Goal: Information Seeking & Learning: Find specific fact

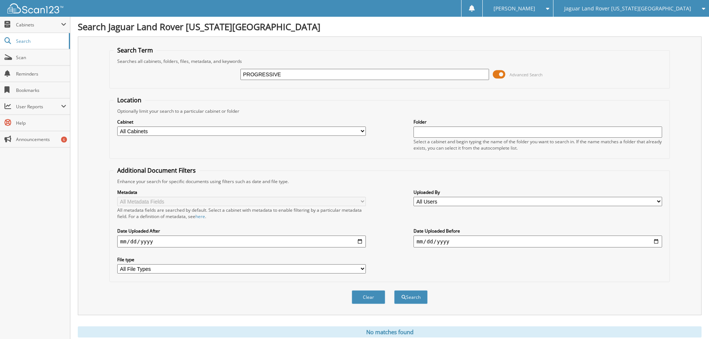
drag, startPoint x: 323, startPoint y: 75, endPoint x: 168, endPoint y: 64, distance: 155.1
click at [169, 64] on fieldset "Search Term Searches all cabinets, folders, files, metadata, and keywords PROGR…" at bounding box center [389, 67] width 560 height 42
type input "195830"
click at [394, 290] on button "Search" at bounding box center [410, 297] width 33 height 14
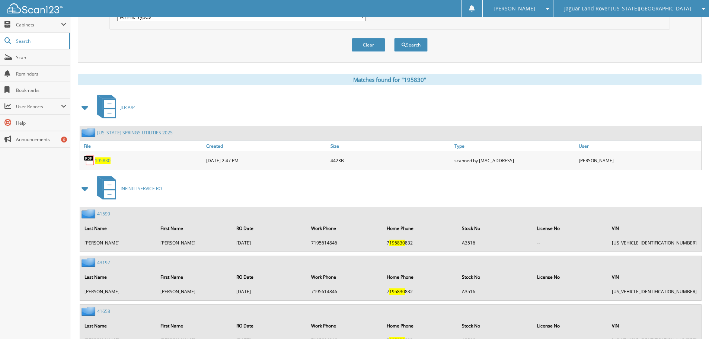
scroll to position [223, 0]
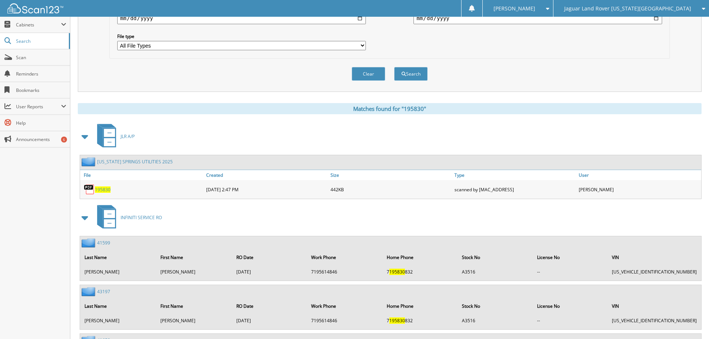
click at [105, 189] on span "195830" at bounding box center [103, 189] width 16 height 6
